Goal: Find specific page/section: Find specific page/section

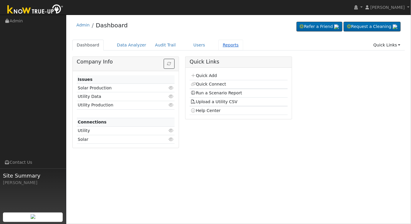
click at [219, 43] on link "Reports" at bounding box center [230, 45] width 25 height 11
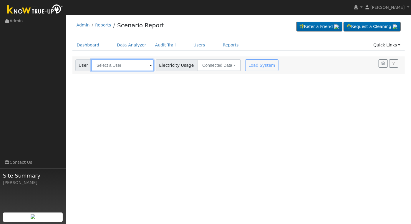
click at [112, 68] on input "text" at bounding box center [122, 65] width 62 height 12
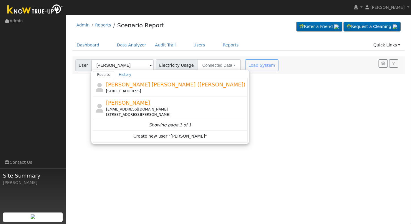
click at [138, 101] on div "[PERSON_NAME] [EMAIL_ADDRESS][DOMAIN_NAME] [STREET_ADDRESS][PERSON_NAME]" at bounding box center [176, 108] width 140 height 19
type input "[PERSON_NAME]"
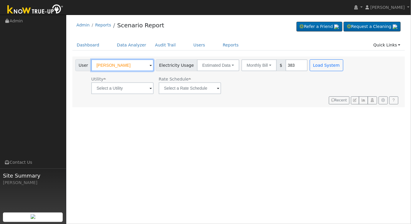
click at [136, 63] on input "[PERSON_NAME]" at bounding box center [122, 65] width 62 height 12
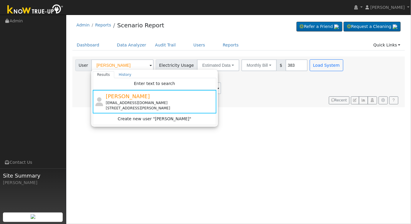
click at [179, 170] on div "User Profile First name Last name Email Email Notifications No Emails No Emails…" at bounding box center [238, 119] width 345 height 209
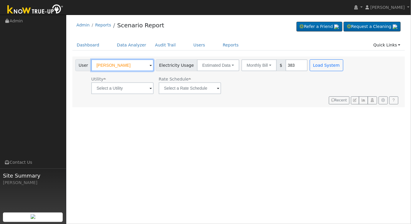
click at [132, 66] on input "[PERSON_NAME]" at bounding box center [122, 65] width 62 height 12
click at [176, 164] on div "User Profile First name Last name Email Email Notifications No Emails No Emails…" at bounding box center [238, 119] width 345 height 209
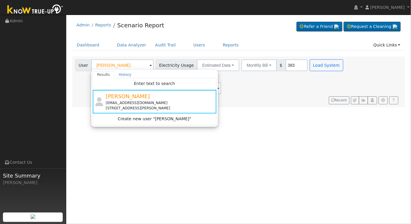
click at [176, 164] on div "User Profile First name Last name Email Email Notifications No Emails No Emails…" at bounding box center [238, 119] width 345 height 209
